Goal: Information Seeking & Learning: Learn about a topic

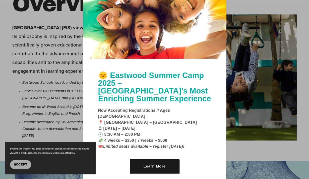
scroll to position [213, 0]
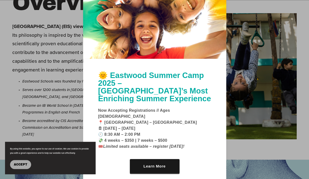
click at [50, 44] on div at bounding box center [154, 89] width 309 height 179
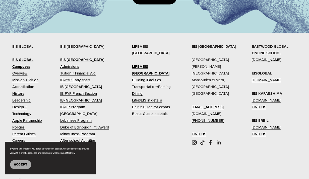
scroll to position [459, 0]
click at [78, 82] on link "IB-PYP Early Years" at bounding box center [75, 80] width 30 height 7
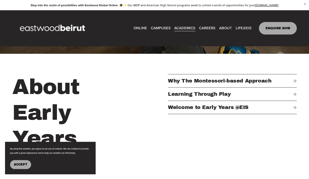
scroll to position [9, 0]
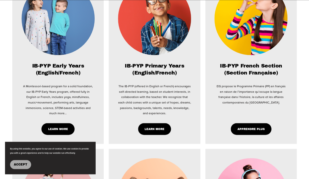
scroll to position [260, 0]
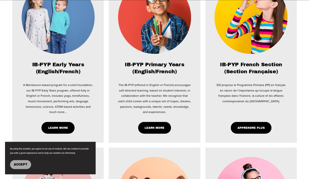
click at [154, 131] on link "Learn More" at bounding box center [154, 128] width 33 height 12
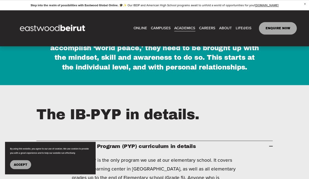
scroll to position [295, 0]
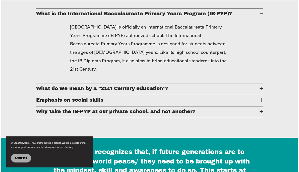
scroll to position [250, 0]
